Goal: Task Accomplishment & Management: Manage account settings

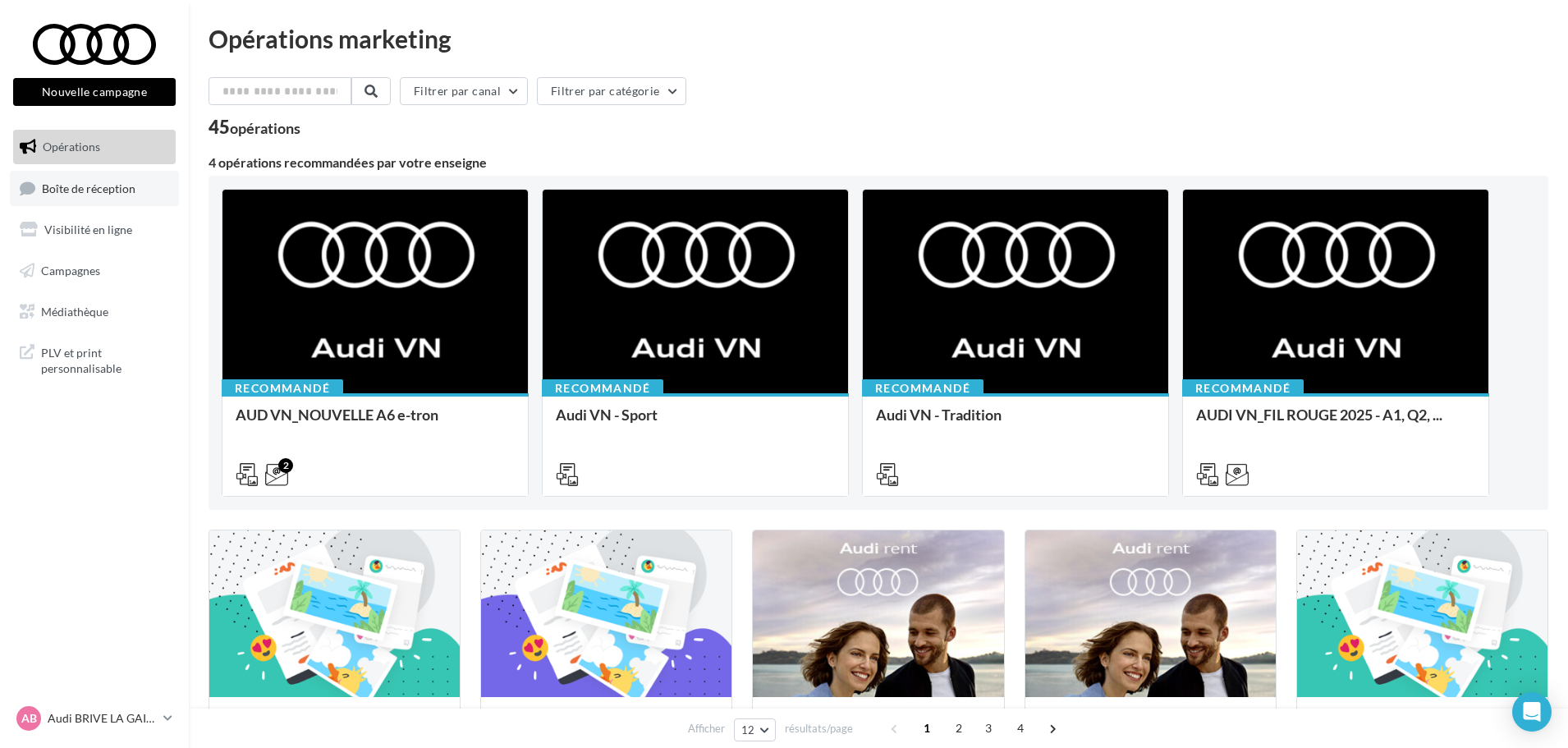
click at [73, 200] on link "Boîte de réception" at bounding box center [94, 188] width 169 height 35
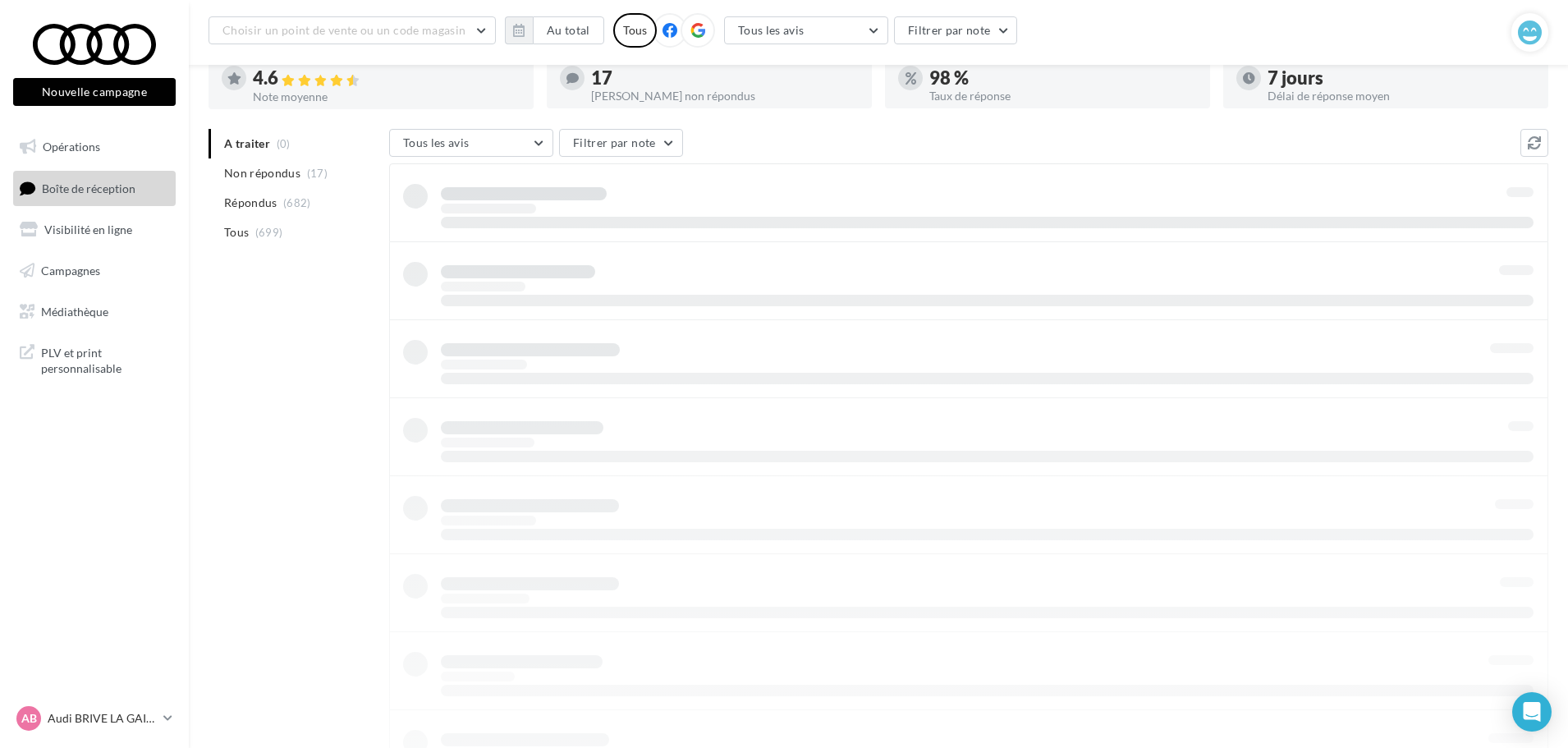
scroll to position [26, 0]
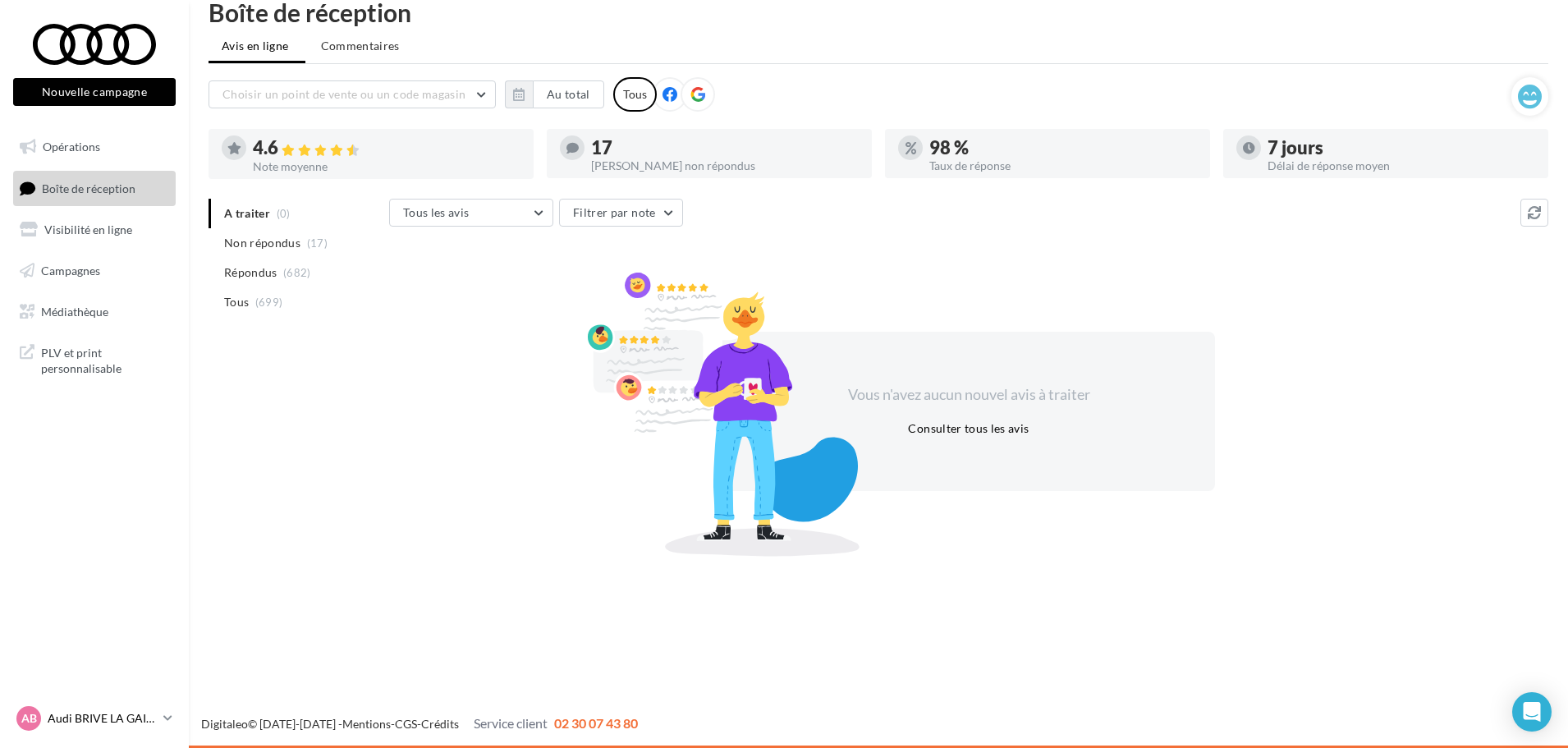
click at [131, 717] on p "Audi BRIVE LA GAILLARDE" at bounding box center [102, 718] width 110 height 16
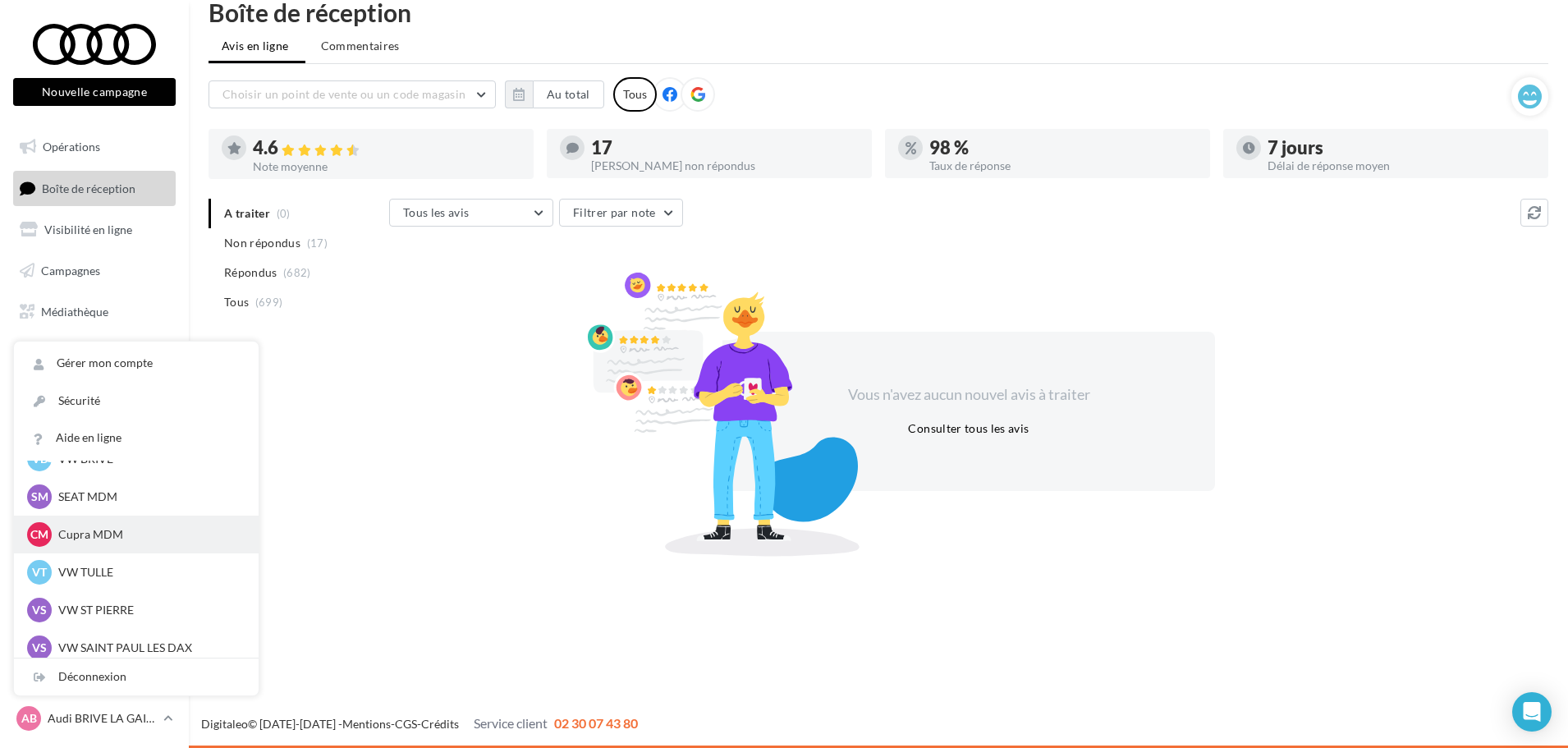
scroll to position [151, 0]
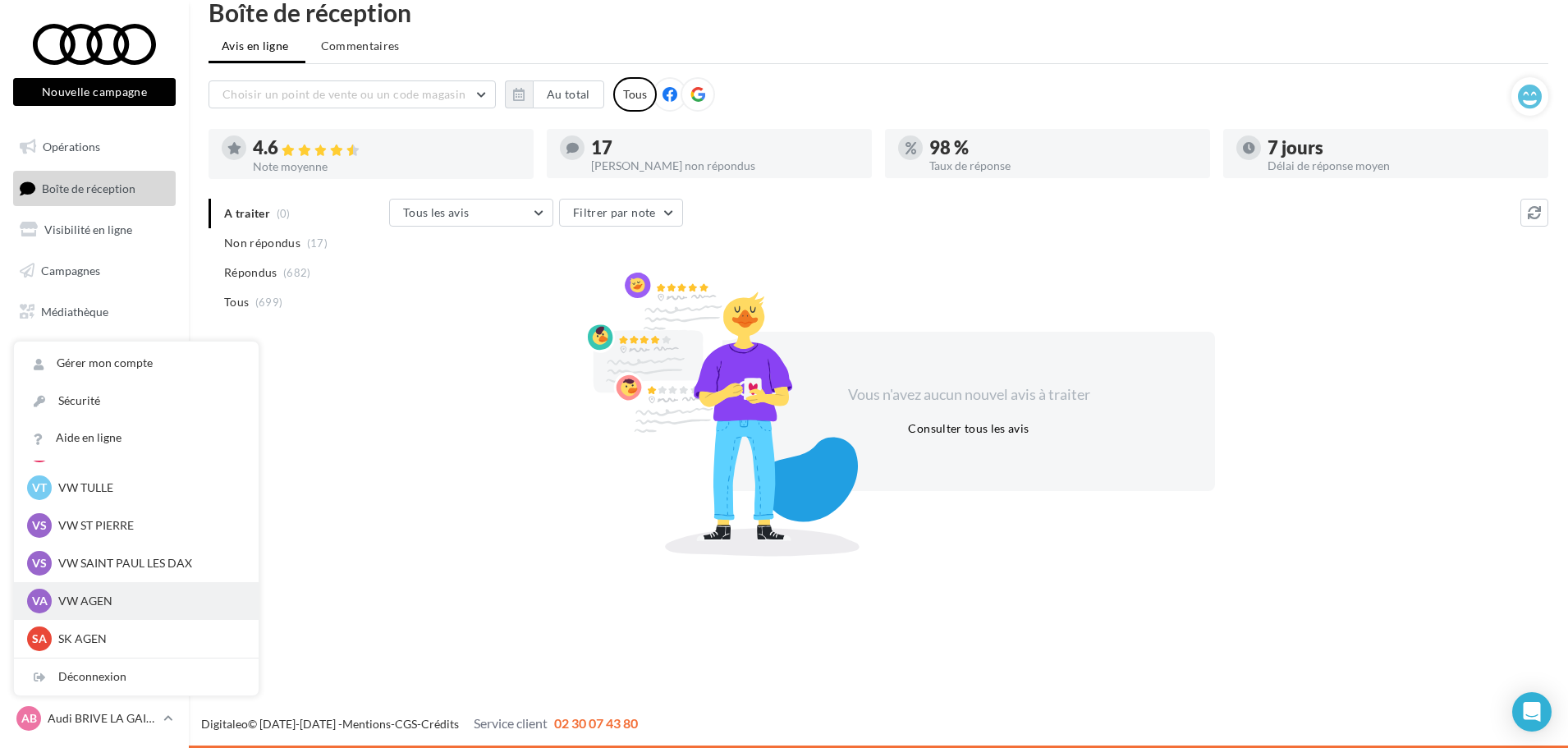
click at [104, 608] on p "VW AGEN" at bounding box center [148, 601] width 180 height 16
